Goal: Use online tool/utility: Utilize a website feature to perform a specific function

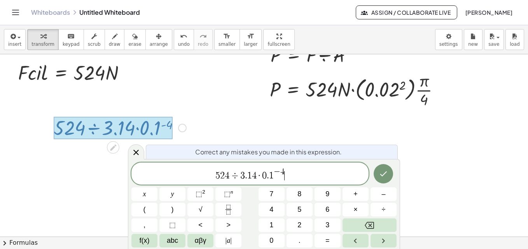
click at [429, 146] on div at bounding box center [264, 113] width 528 height 416
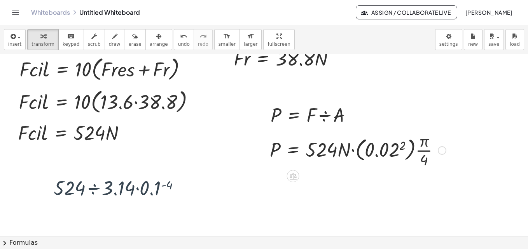
scroll to position [88, 0]
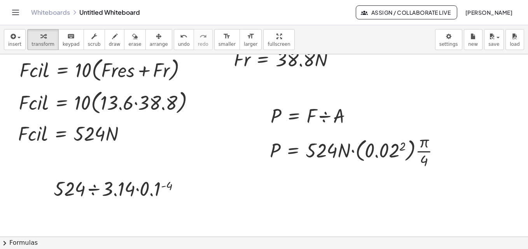
click at [383, 200] on div at bounding box center [264, 174] width 528 height 416
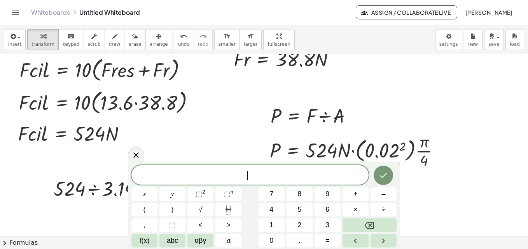
click at [445, 208] on div at bounding box center [264, 174] width 528 height 416
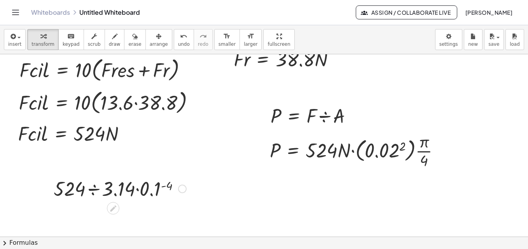
click at [170, 186] on div at bounding box center [120, 188] width 140 height 26
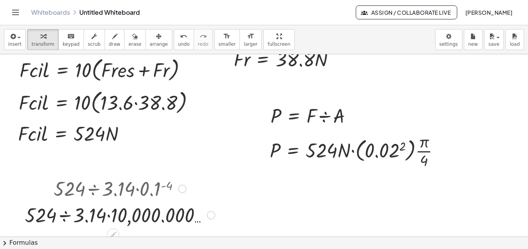
click at [209, 214] on div "Fix a mistake Transform line Copy line as LaTeX Copy derivation as LaTeX Expand…" at bounding box center [211, 215] width 9 height 9
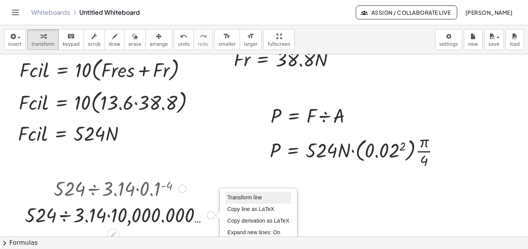
click at [246, 195] on li "Transform line" at bounding box center [258, 198] width 66 height 12
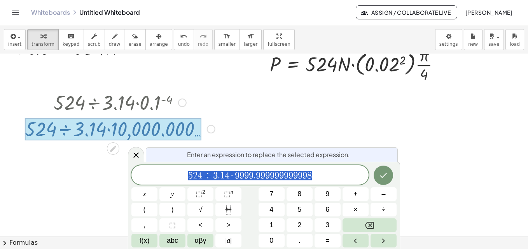
scroll to position [176, 0]
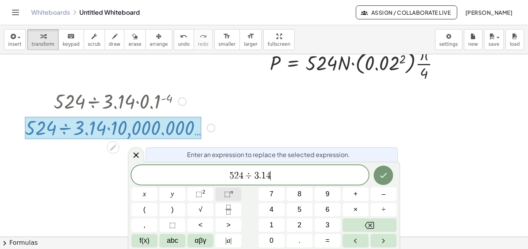
click at [224, 196] on span "⬚" at bounding box center [227, 194] width 7 height 8
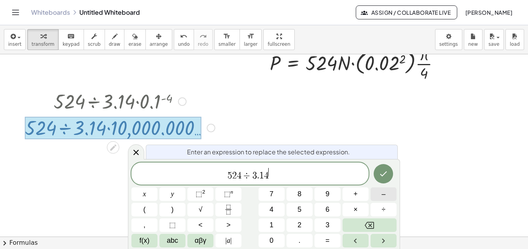
click at [384, 194] on span "–" at bounding box center [383, 194] width 4 height 10
click at [386, 178] on icon "Done" at bounding box center [383, 173] width 9 height 9
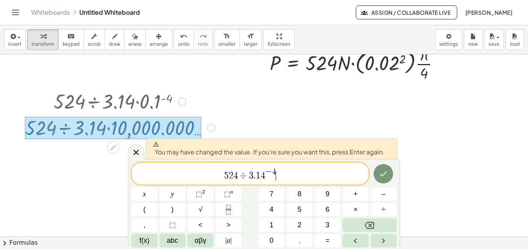
click at [288, 180] on span "5 2 4 ÷ 3 . 1 4 − 4 ​" at bounding box center [249, 174] width 237 height 14
click at [251, 176] on span "3" at bounding box center [251, 175] width 5 height 9
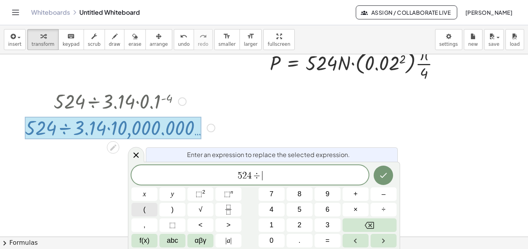
click at [147, 211] on button "(" at bounding box center [144, 210] width 26 height 14
click at [171, 209] on span ")" at bounding box center [172, 210] width 2 height 10
click at [331, 240] on button "=" at bounding box center [327, 241] width 26 height 14
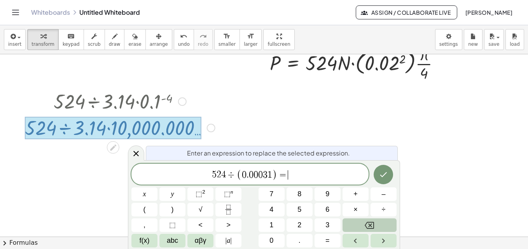
click at [371, 229] on icon "Backspace" at bounding box center [369, 225] width 9 height 7
click at [386, 181] on button "Done" at bounding box center [382, 174] width 19 height 19
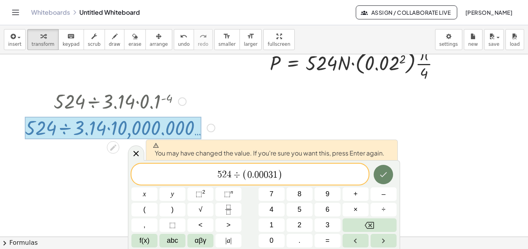
click at [376, 172] on button "Done" at bounding box center [382, 174] width 19 height 19
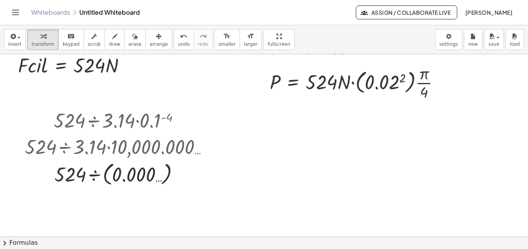
scroll to position [156, 0]
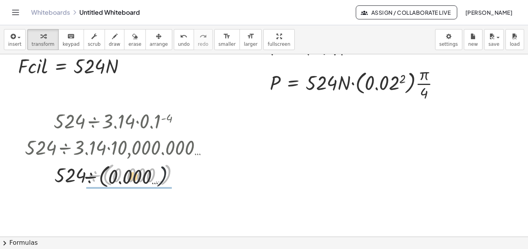
drag, startPoint x: 170, startPoint y: 179, endPoint x: 90, endPoint y: 190, distance: 80.8
click at [90, 190] on div "· 524 ÷ 3.14 · 0.1 ( - 4 ) · 524 ÷ 3.14 · 10,000.000 … ÷ ( 0.000 … ) · 524 ÷ ( …" at bounding box center [117, 148] width 208 height 85
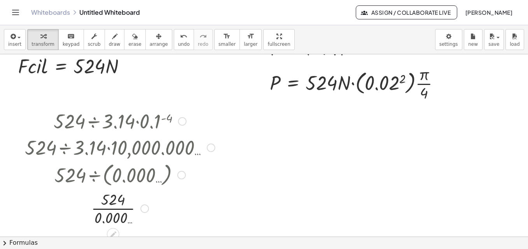
click at [141, 209] on div "Transform line Copy line as LaTeX Copy derivation as LaTeX Expand new lines: On" at bounding box center [144, 209] width 9 height 9
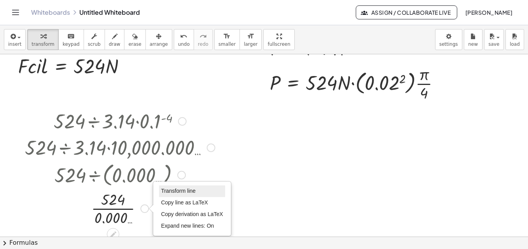
click at [172, 193] on span "Transform line" at bounding box center [178, 191] width 35 height 6
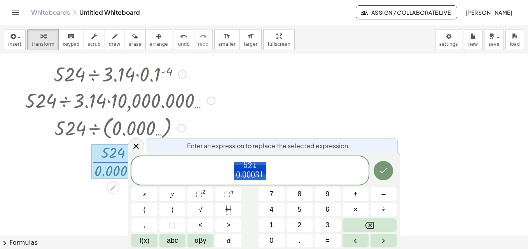
scroll to position [203, 0]
click at [383, 171] on icon "Done" at bounding box center [383, 170] width 9 height 9
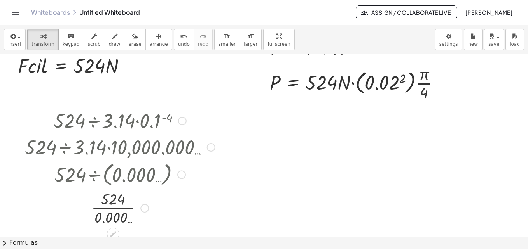
scroll to position [156, 0]
click at [145, 209] on div at bounding box center [144, 209] width 9 height 9
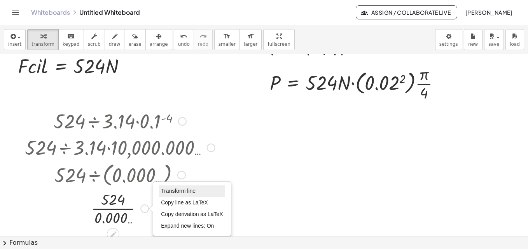
click at [178, 194] on span "Transform line" at bounding box center [178, 191] width 35 height 6
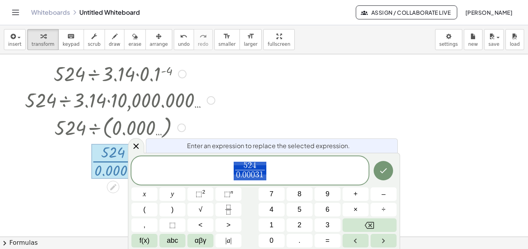
scroll to position [203, 0]
click at [275, 171] on span "5 2 4 0 . 0 0 0 3 1 ​ ​" at bounding box center [249, 171] width 237 height 21
click at [323, 244] on button "=" at bounding box center [327, 241] width 26 height 14
click at [386, 168] on icon "Done" at bounding box center [383, 170] width 9 height 9
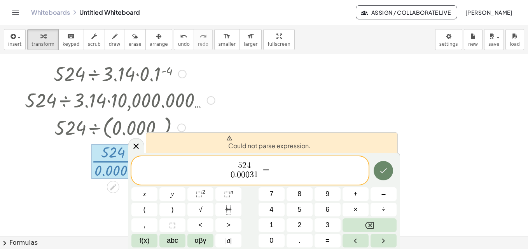
click at [386, 168] on icon "Done" at bounding box center [383, 170] width 9 height 9
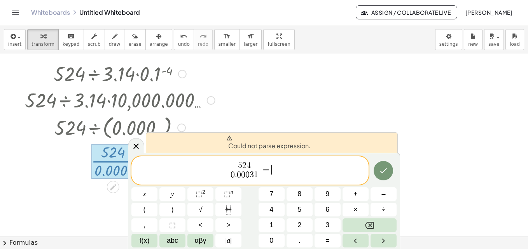
click at [419, 152] on div at bounding box center [264, 59] width 528 height 416
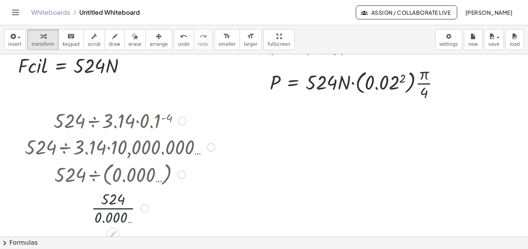
scroll to position [156, 0]
click at [120, 208] on div at bounding box center [120, 208] width 198 height 39
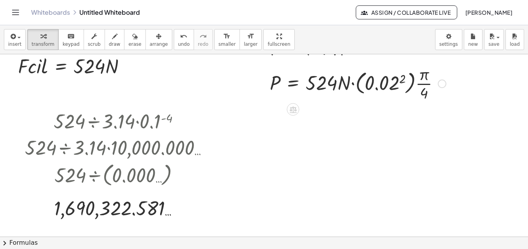
click at [439, 87] on div "Fix a mistake Transform line Copy line as LaTeX Copy derivation as LaTeX Expand…" at bounding box center [442, 84] width 9 height 9
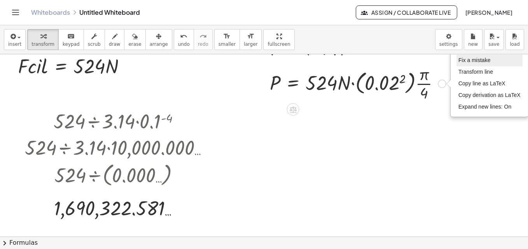
click at [469, 62] on span "Fix a mistake" at bounding box center [474, 60] width 32 height 6
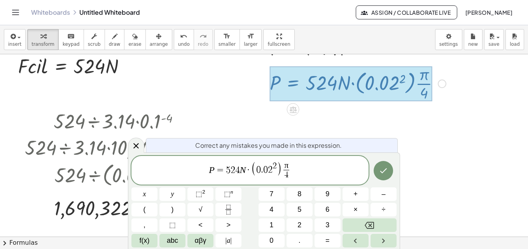
click at [249, 169] on span "·" at bounding box center [248, 170] width 5 height 9
click at [375, 208] on button "÷" at bounding box center [383, 210] width 26 height 14
click at [388, 176] on button "Done" at bounding box center [382, 170] width 19 height 19
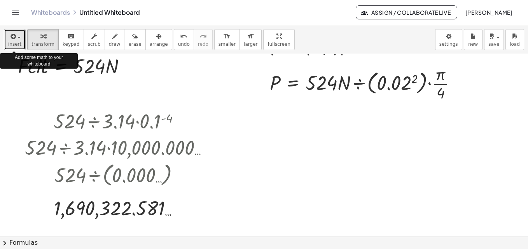
click at [10, 36] on icon "button" at bounding box center [12, 36] width 7 height 9
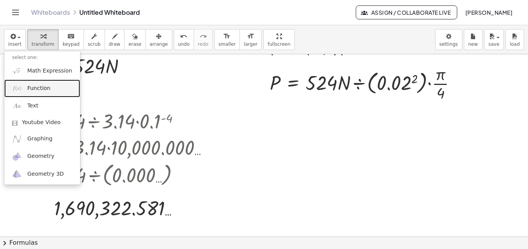
click at [47, 92] on link "Function" at bounding box center [42, 88] width 76 height 17
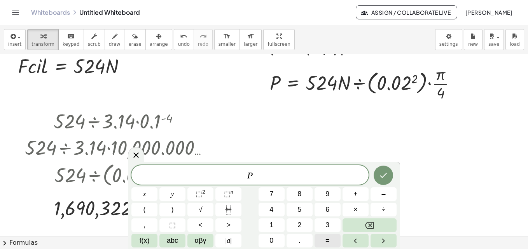
click at [326, 247] on button "=" at bounding box center [327, 241] width 26 height 14
click at [200, 187] on div "P = 1 6 , 6 x 1 0 ​ x y ⬚ 2 ⬚ n 7 8 9 + – ( ) √ 4 5 6 × ÷ , ⬚ < > 1 2 3 f(x) ab…" at bounding box center [263, 207] width 265 height 82
click at [204, 194] on sup "2" at bounding box center [203, 192] width 3 height 6
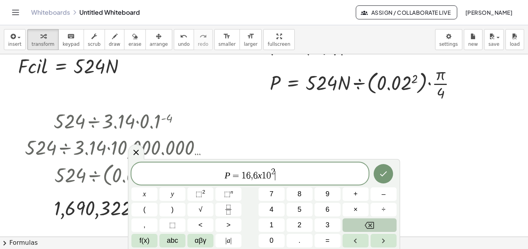
click at [368, 223] on icon "Backspace" at bounding box center [369, 225] width 9 height 7
click at [369, 226] on icon "Backspace" at bounding box center [369, 225] width 9 height 9
click at [227, 196] on span "⬚" at bounding box center [227, 194] width 7 height 8
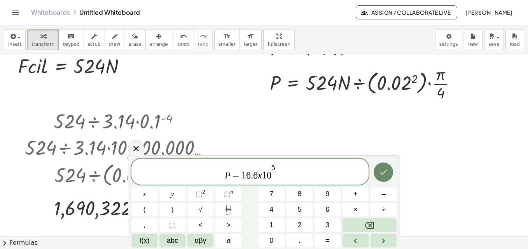
click at [382, 171] on icon "Done" at bounding box center [383, 172] width 9 height 9
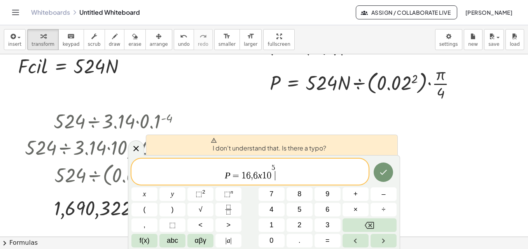
click at [298, 171] on span "P = 1 6 , 6 x 1 0 5 ​" at bounding box center [249, 173] width 237 height 18
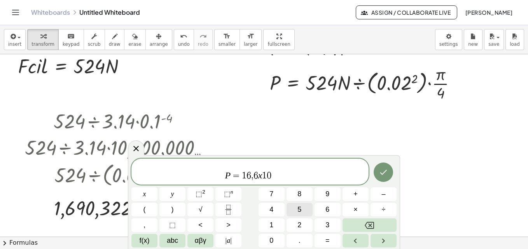
click at [299, 207] on span "5" at bounding box center [299, 210] width 4 height 10
click at [293, 177] on span "P = 1 6 , 6 x 1 0 5 ​" at bounding box center [249, 173] width 237 height 18
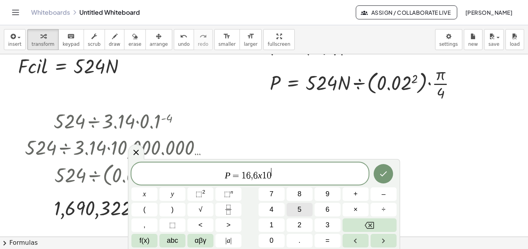
click at [297, 207] on button "5" at bounding box center [299, 210] width 26 height 14
click at [284, 176] on span "P = 1 6 , 6 x 1 0 5 ​" at bounding box center [249, 174] width 237 height 14
click at [389, 177] on button "Done" at bounding box center [382, 173] width 19 height 19
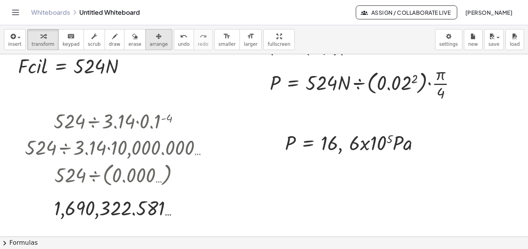
click at [156, 39] on icon "button" at bounding box center [158, 36] width 5 height 9
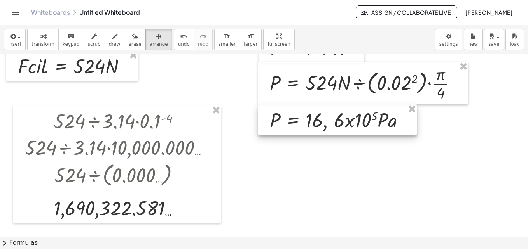
drag, startPoint x: 337, startPoint y: 141, endPoint x: 321, endPoint y: 119, distance: 27.5
click at [321, 119] on div at bounding box center [337, 120] width 159 height 30
click at [329, 173] on div at bounding box center [264, 107] width 528 height 416
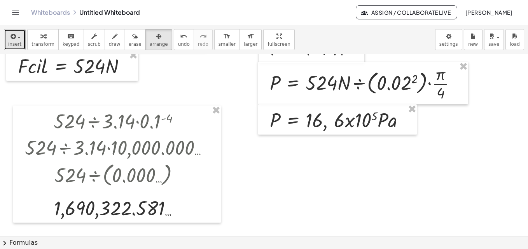
click at [16, 42] on span "insert" at bounding box center [14, 44] width 13 height 5
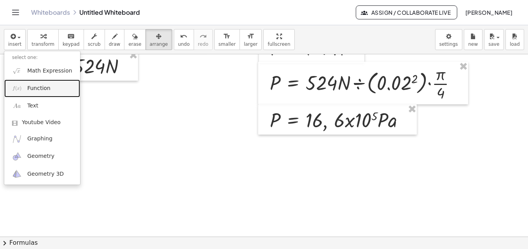
click at [42, 92] on link "Function" at bounding box center [42, 88] width 76 height 17
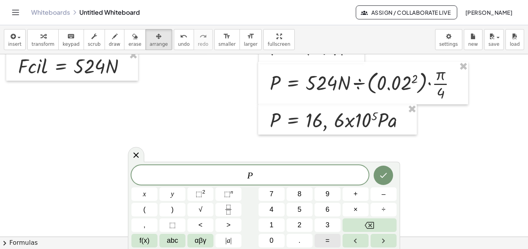
click at [330, 242] on button "=" at bounding box center [327, 241] width 26 height 14
click at [388, 173] on button "Done" at bounding box center [382, 175] width 19 height 19
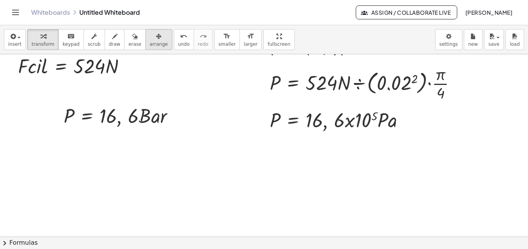
click at [150, 44] on span "arrange" at bounding box center [159, 44] width 18 height 5
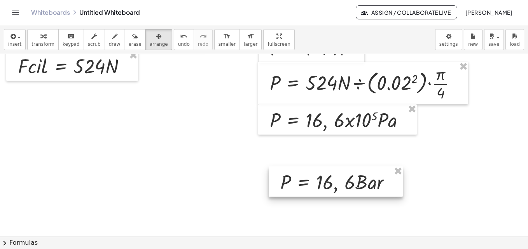
drag, startPoint x: 91, startPoint y: 119, endPoint x: 308, endPoint y: 186, distance: 226.4
click at [308, 186] on div at bounding box center [336, 182] width 134 height 30
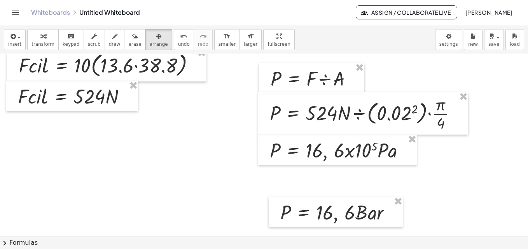
scroll to position [124, 0]
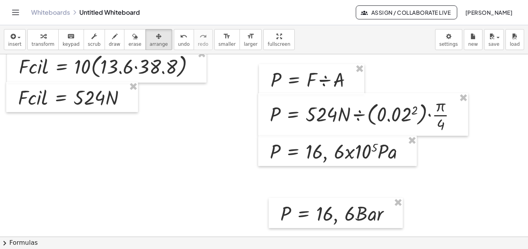
click at [143, 160] on div at bounding box center [264, 138] width 528 height 416
click at [132, 38] on icon "button" at bounding box center [134, 36] width 5 height 9
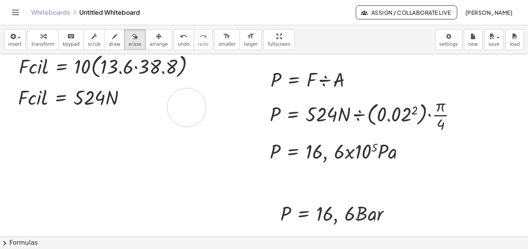
click at [187, 108] on div at bounding box center [264, 138] width 528 height 416
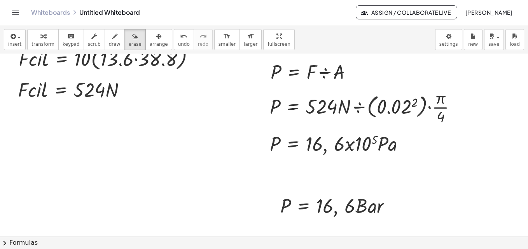
scroll to position [133, 0]
